Goal: Navigation & Orientation: Find specific page/section

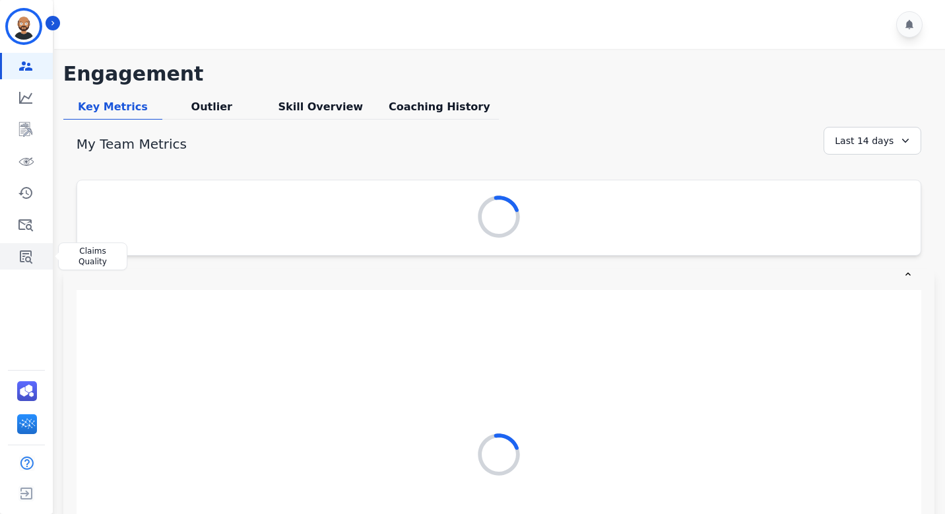
click at [28, 253] on icon "Sidebar" at bounding box center [26, 256] width 13 height 13
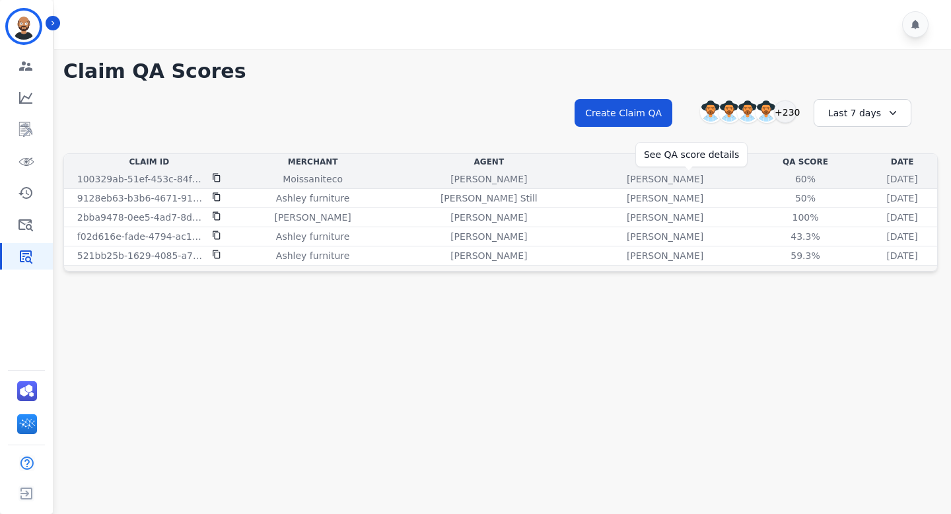
click at [775, 182] on div "60%" at bounding box center [804, 178] width 59 height 13
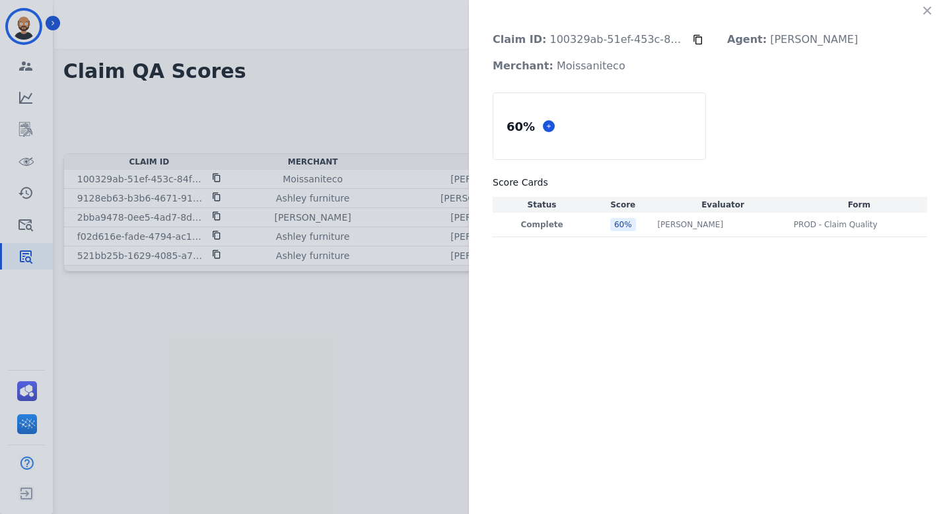
click at [400, 102] on div "Claim ID: 100329ab-51ef-453c-84f0-9dfacf1b16ac Agent: [PERSON_NAME] Merchant: M…" at bounding box center [475, 257] width 951 height 514
click at [281, 59] on div "Claim ID: 100329ab-51ef-453c-84f0-9dfacf1b16ac Agent: [PERSON_NAME] Merchant: M…" at bounding box center [475, 257] width 951 height 514
click at [926, 11] on icon "button" at bounding box center [927, 11] width 8 height 8
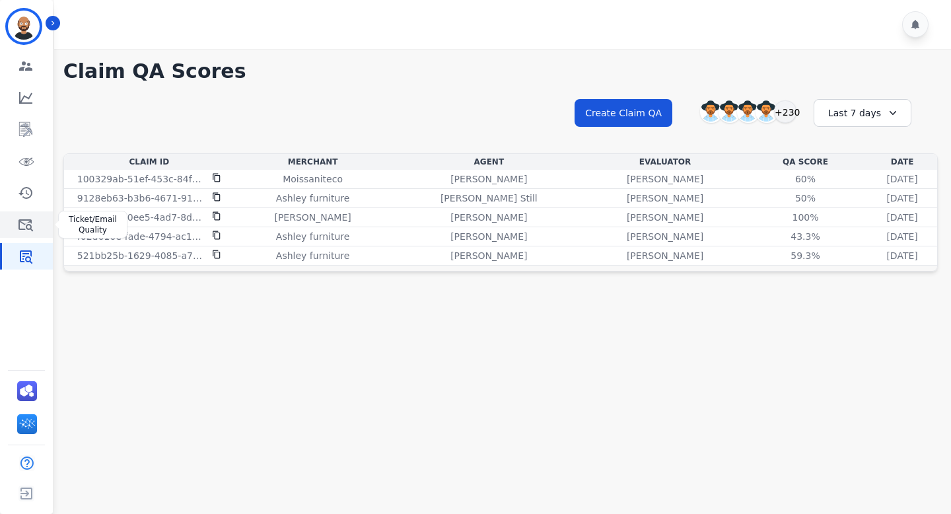
click at [25, 231] on icon "Sidebar" at bounding box center [26, 225] width 16 height 16
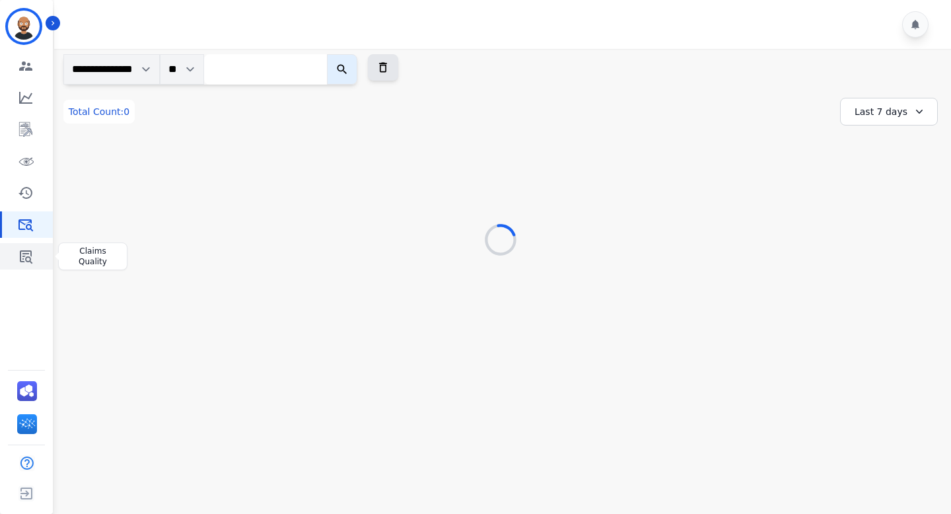
click at [25, 260] on icon "Sidebar" at bounding box center [26, 256] width 13 height 13
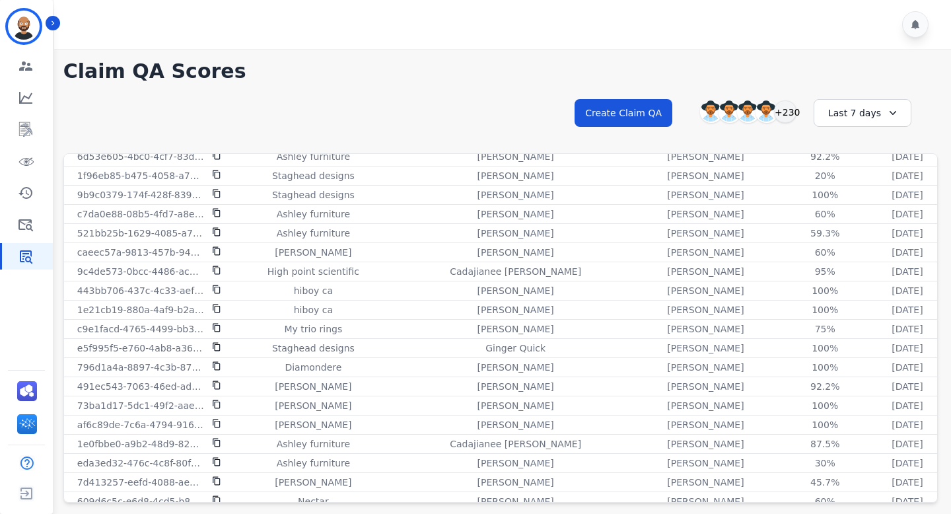
scroll to position [502, 0]
